Goal: Transaction & Acquisition: Purchase product/service

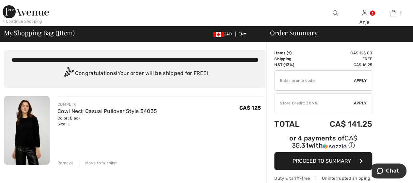
click at [358, 100] on span "Apply" at bounding box center [360, 103] width 13 height 6
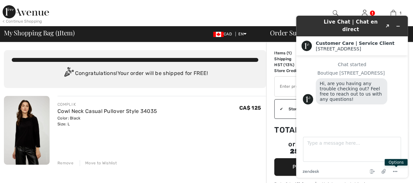
click at [242, 139] on div "COMPLI K Cowl Neck Casual Pullover Style 34035 Color: Black Size: L Final Sale …" at bounding box center [161, 131] width 209 height 70
click at [399, 24] on icon "Minimize widget" at bounding box center [398, 26] width 5 height 5
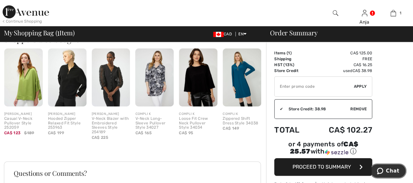
scroll to position [163, 0]
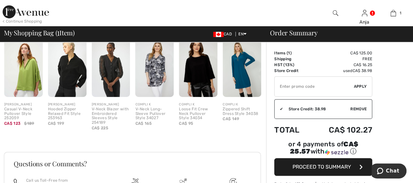
click at [202, 76] on img at bounding box center [198, 68] width 39 height 58
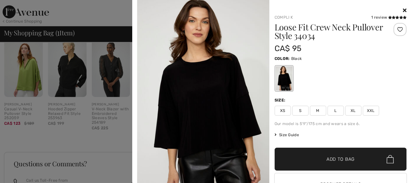
click at [403, 10] on icon at bounding box center [405, 10] width 4 height 5
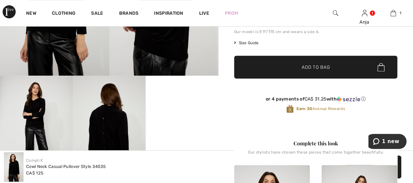
scroll to position [65, 0]
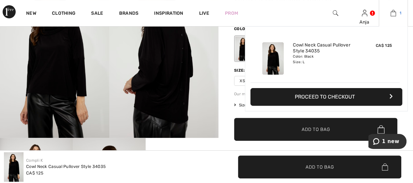
click at [393, 12] on img at bounding box center [393, 13] width 6 height 8
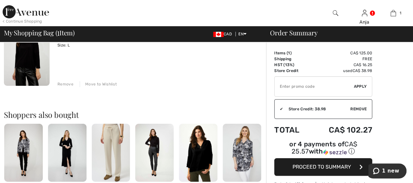
scroll to position [78, 0]
click at [309, 163] on span "Proceed to Summary" at bounding box center [322, 166] width 58 height 6
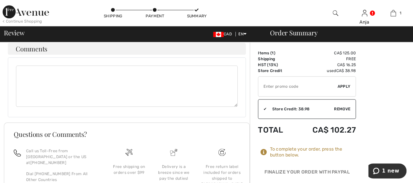
scroll to position [349, 0]
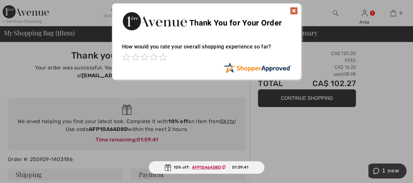
click at [294, 10] on img at bounding box center [294, 11] width 8 height 8
